Goal: Find specific page/section: Find specific page/section

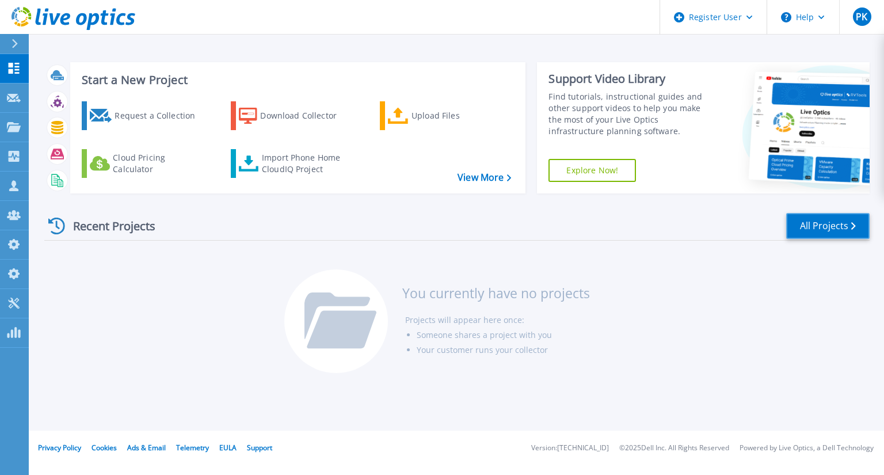
click at [811, 223] on link "All Projects" at bounding box center [827, 226] width 83 height 26
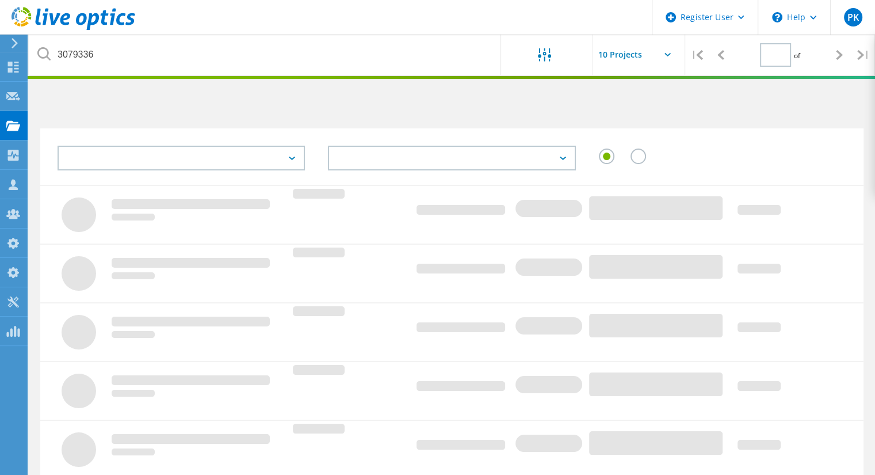
type input "1"
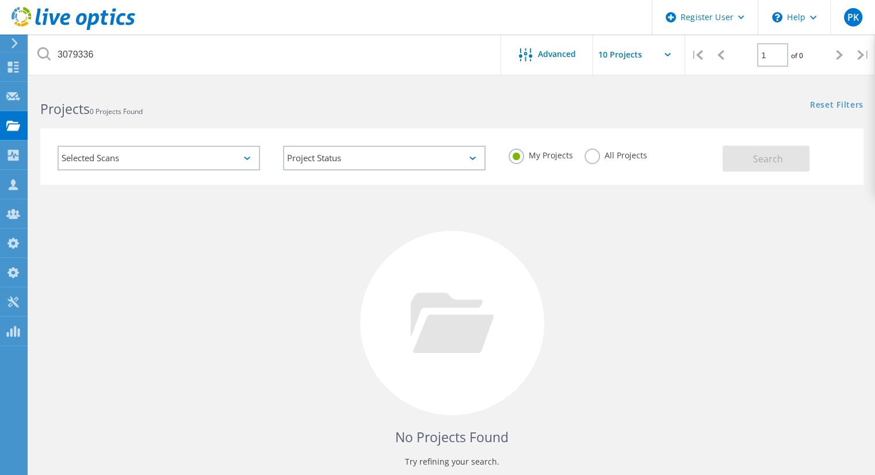
click at [594, 150] on label "All Projects" at bounding box center [616, 153] width 63 height 11
click at [0, 0] on input "All Projects" at bounding box center [0, 0] width 0 height 0
click at [120, 158] on div "Selected Scans" at bounding box center [159, 158] width 203 height 25
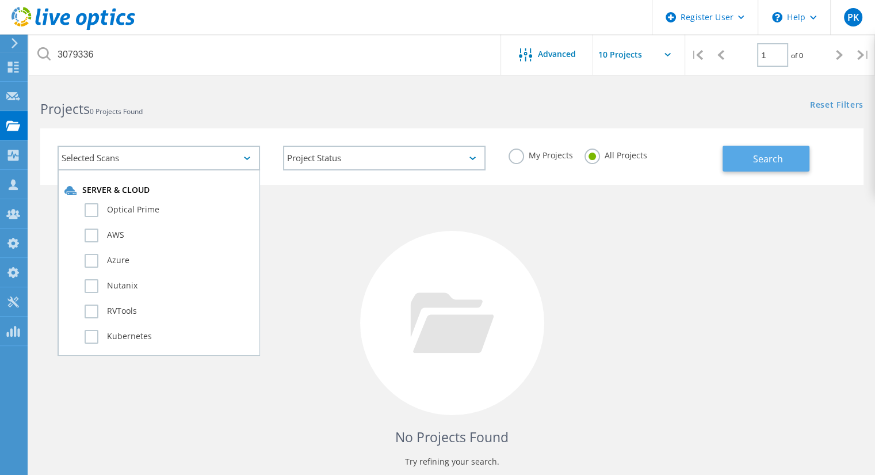
click at [779, 152] on span "Search" at bounding box center [768, 158] width 30 height 13
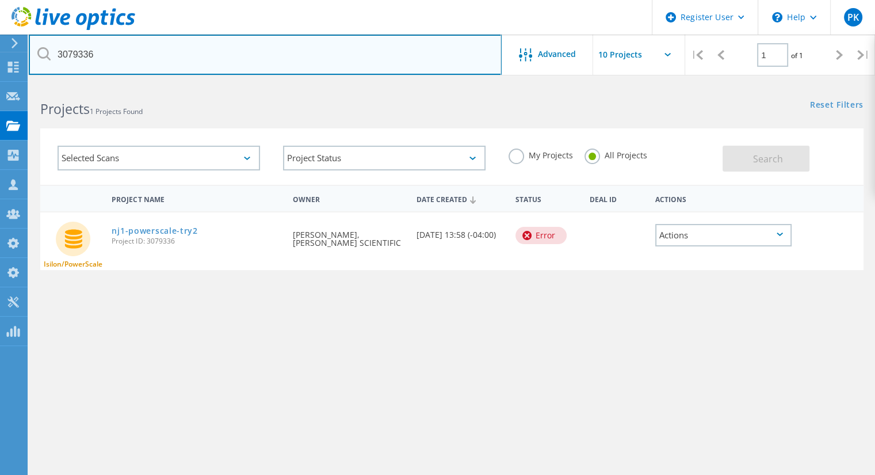
click at [77, 54] on input "3079336" at bounding box center [265, 55] width 473 height 40
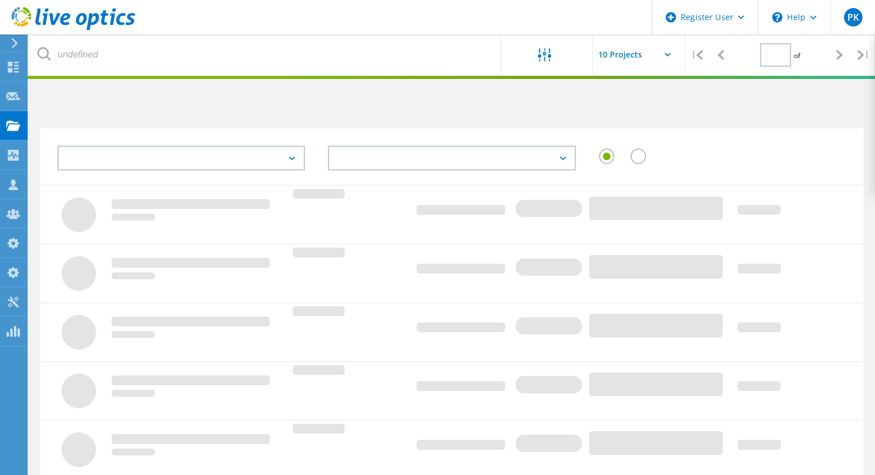
type input "1"
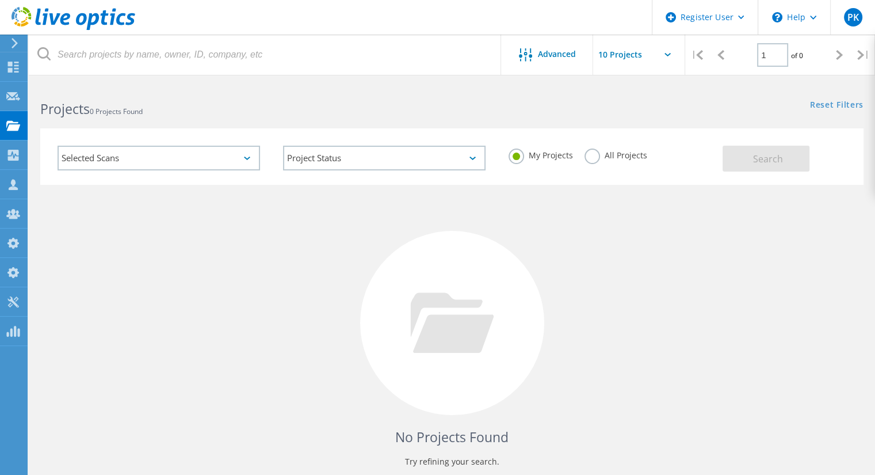
drag, startPoint x: 594, startPoint y: 154, endPoint x: 650, endPoint y: 154, distance: 56.4
click at [595, 154] on label "All Projects" at bounding box center [616, 153] width 63 height 11
click at [0, 0] on input "All Projects" at bounding box center [0, 0] width 0 height 0
click at [763, 153] on span "Search" at bounding box center [768, 158] width 30 height 13
